Goal: Communication & Community: Connect with others

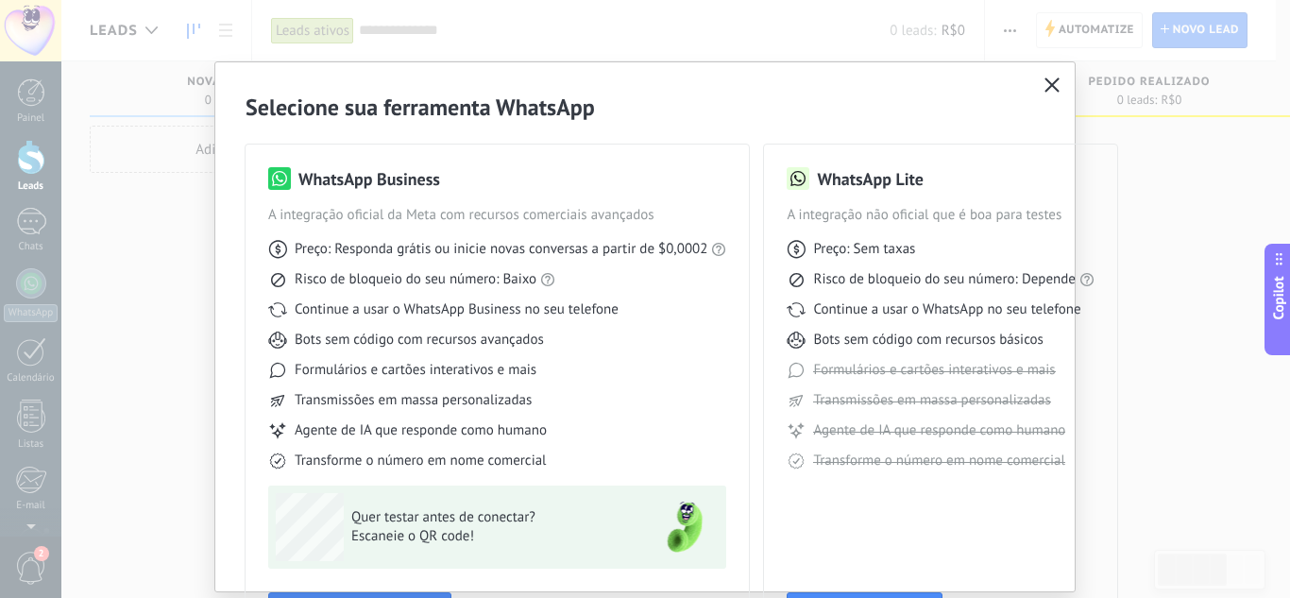
scroll to position [81, 0]
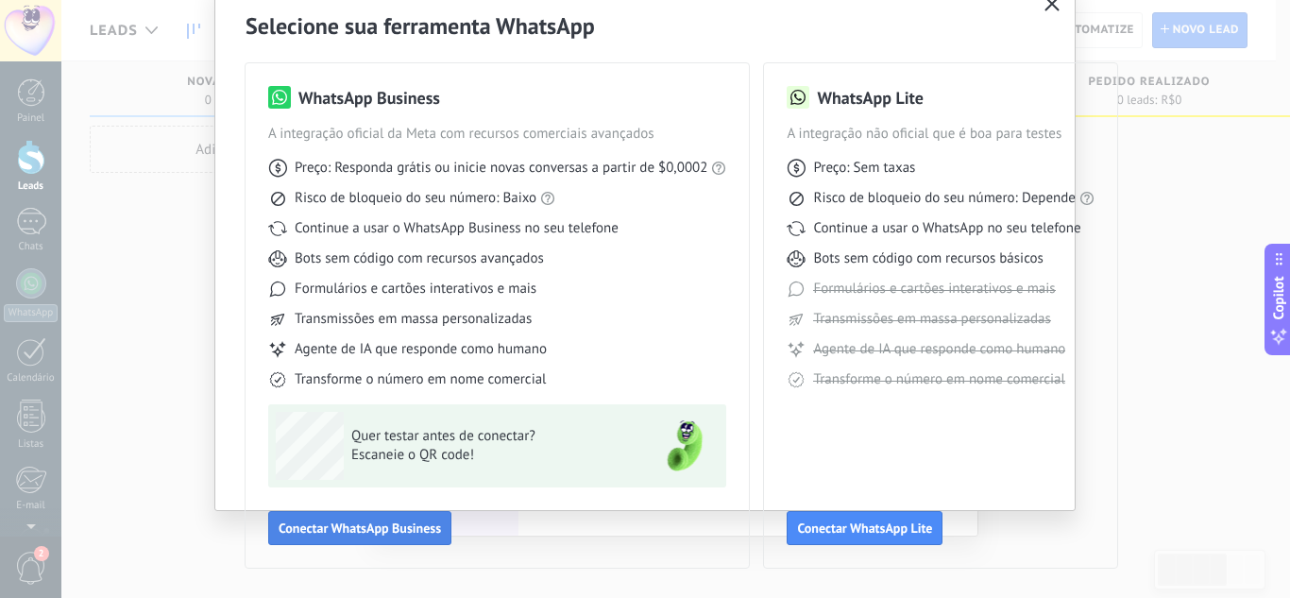
click at [380, 530] on span "Conectar WhatsApp Business" at bounding box center [360, 527] width 162 height 13
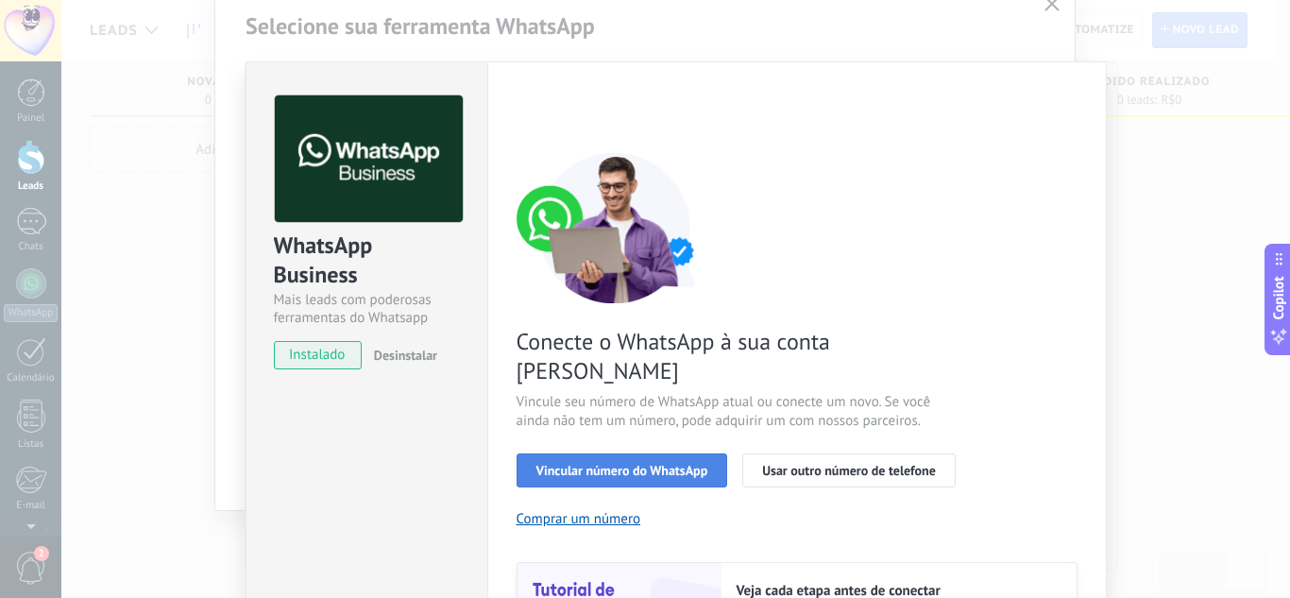
click at [624, 464] on span "Vincular número do WhatsApp" at bounding box center [623, 470] width 172 height 13
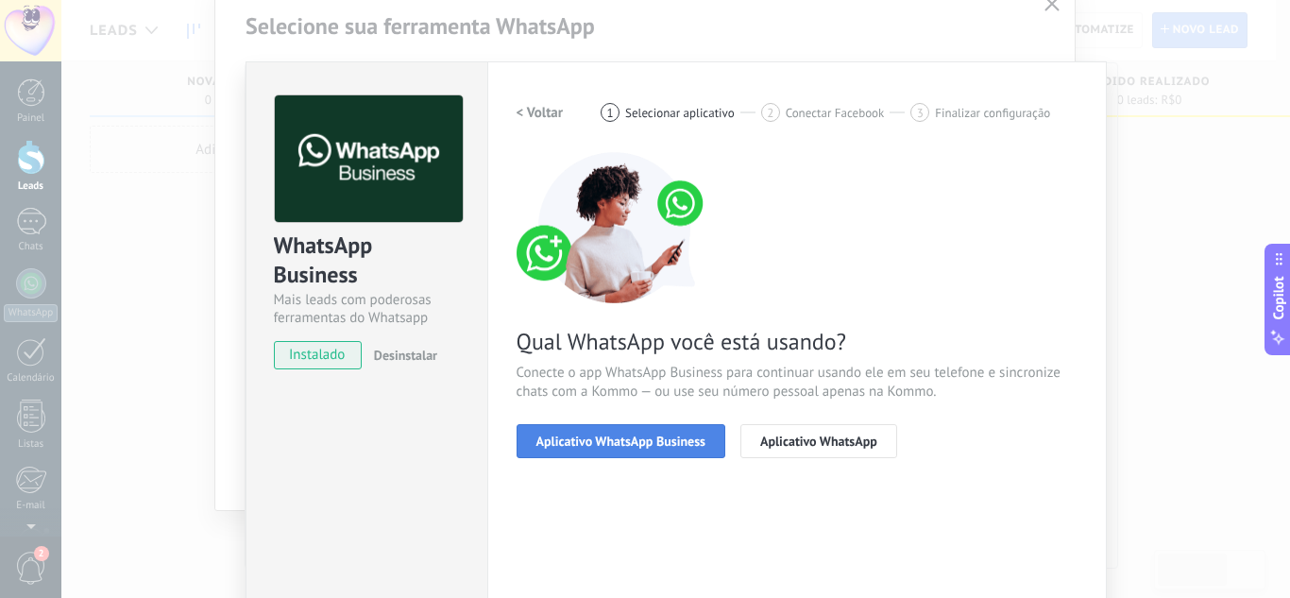
click at [624, 441] on span "Aplicativo WhatsApp Business" at bounding box center [621, 441] width 169 height 13
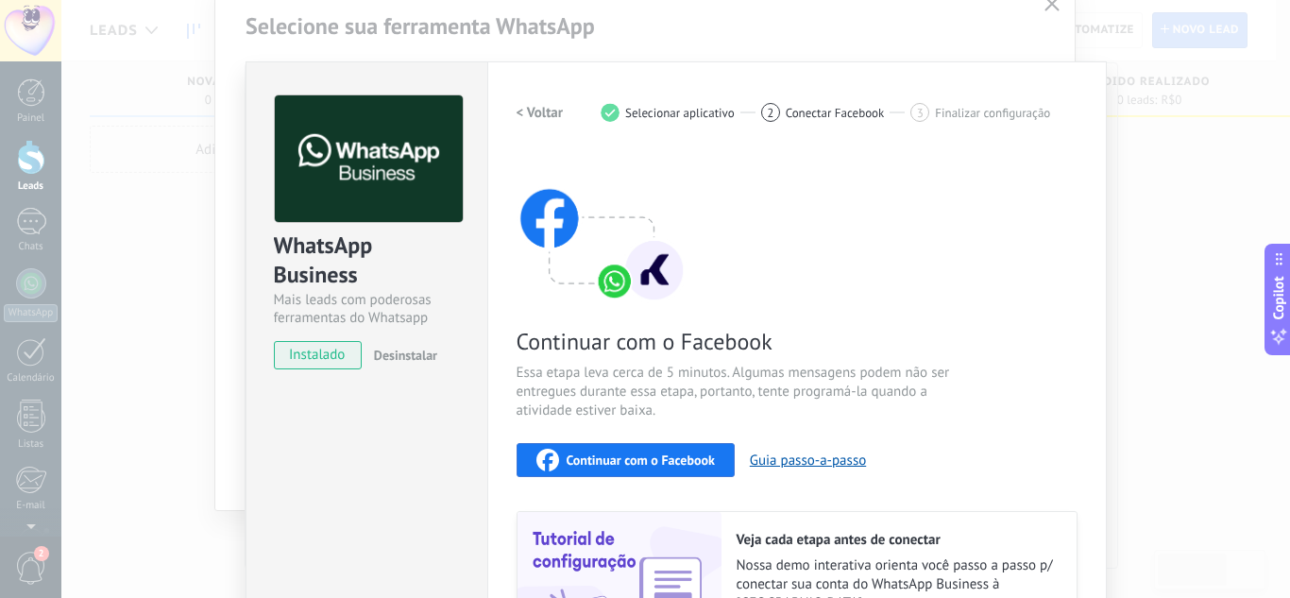
click at [646, 461] on span "Continuar com o Facebook" at bounding box center [641, 459] width 148 height 13
click at [580, 462] on span "Continuar com o Facebook" at bounding box center [641, 459] width 148 height 13
click at [1050, 11] on div "WhatsApp Business Mais leads com poderosas ferramentas do Whatsapp instalado De…" at bounding box center [675, 299] width 1229 height 598
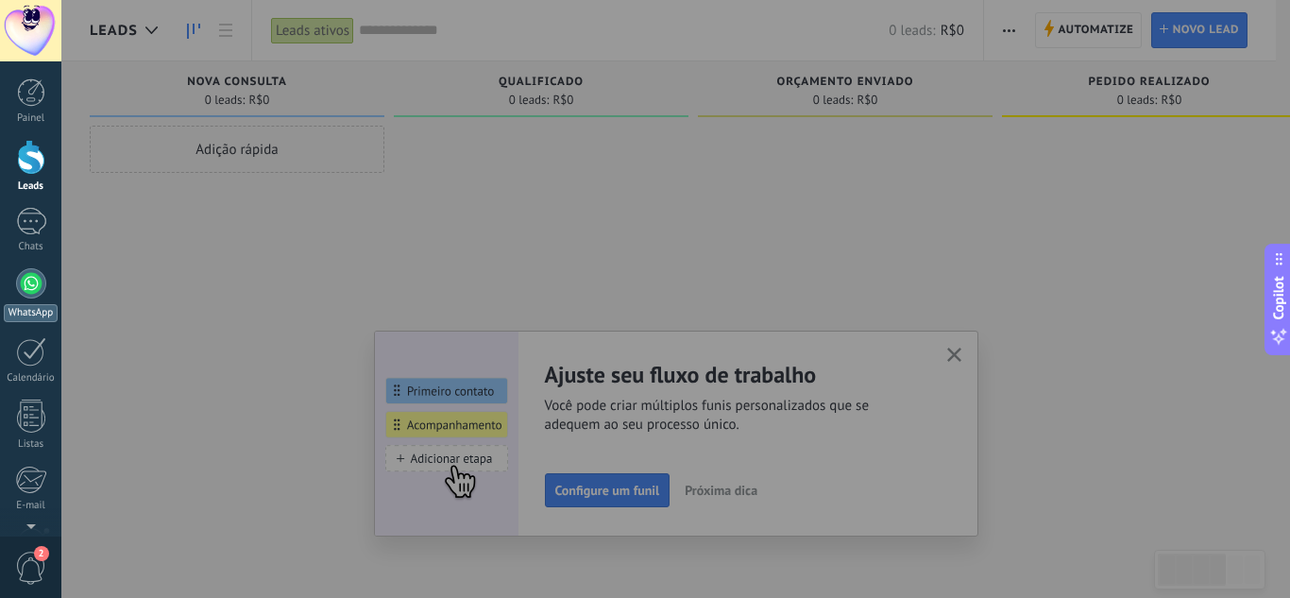
click at [35, 286] on div at bounding box center [31, 283] width 30 height 30
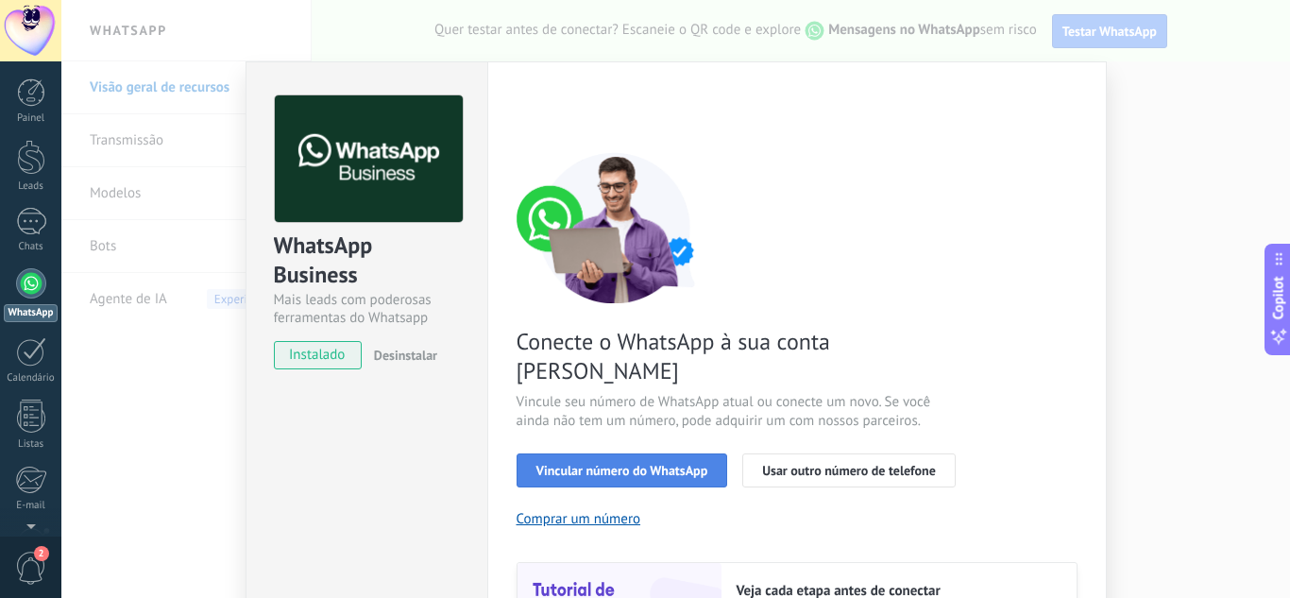
click at [632, 464] on span "Vincular número do WhatsApp" at bounding box center [623, 470] width 172 height 13
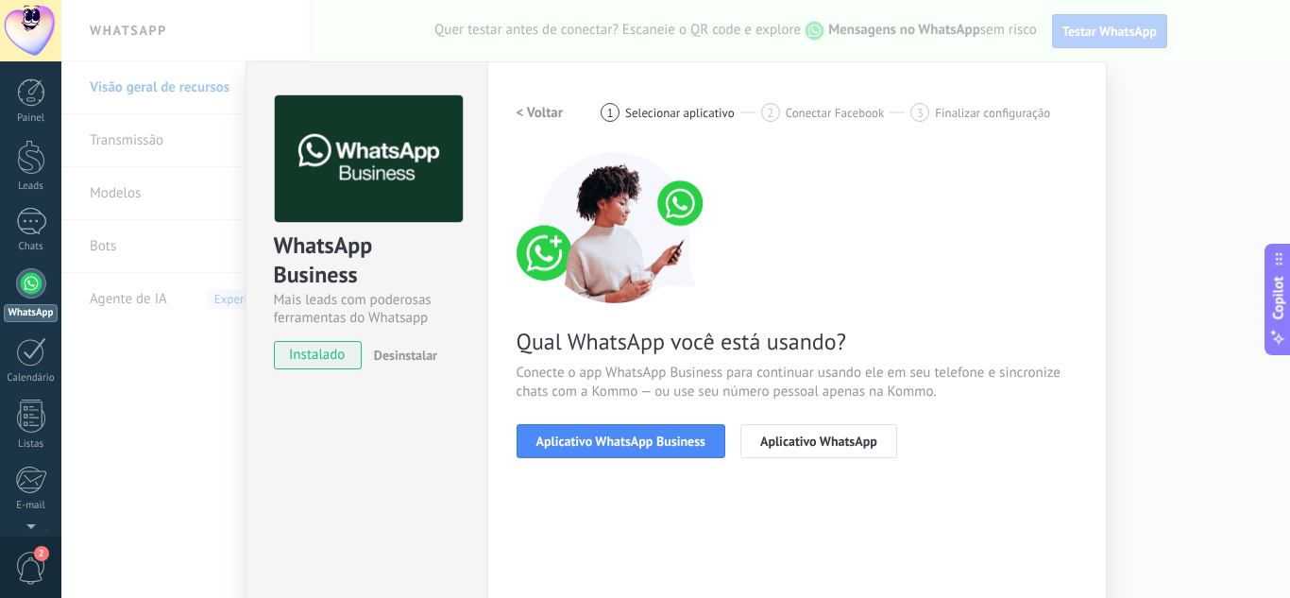
click at [632, 444] on span "Aplicativo WhatsApp Business" at bounding box center [621, 441] width 169 height 13
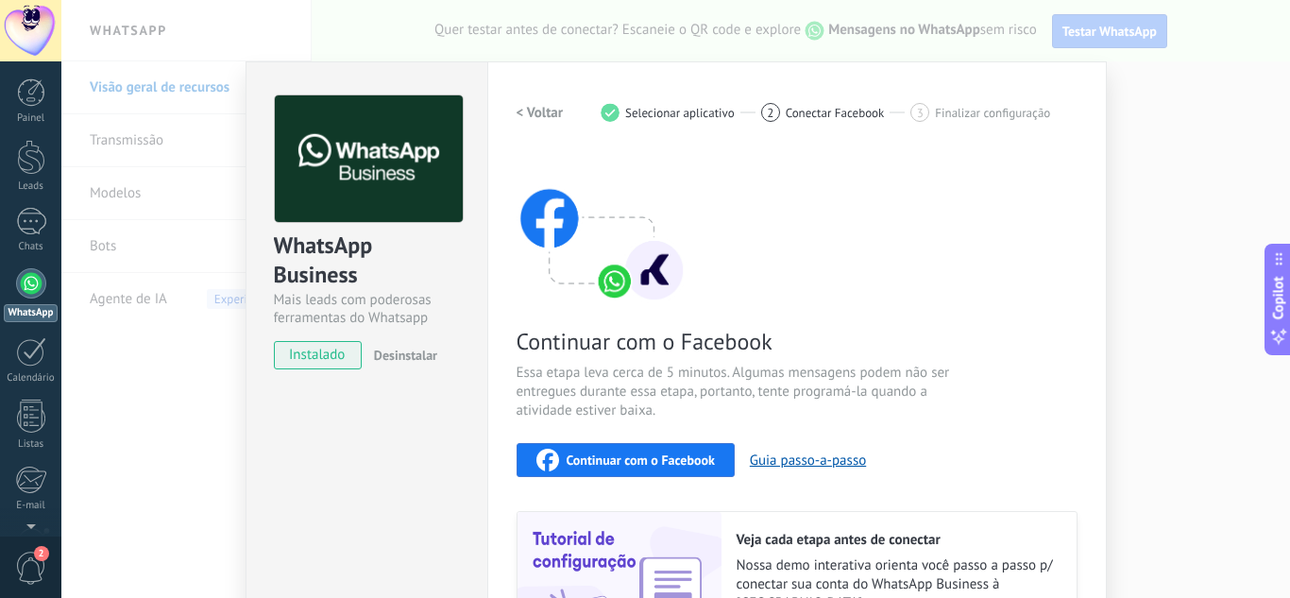
click at [629, 459] on span "Continuar com o Facebook" at bounding box center [641, 459] width 148 height 13
